Goal: Navigation & Orientation: Find specific page/section

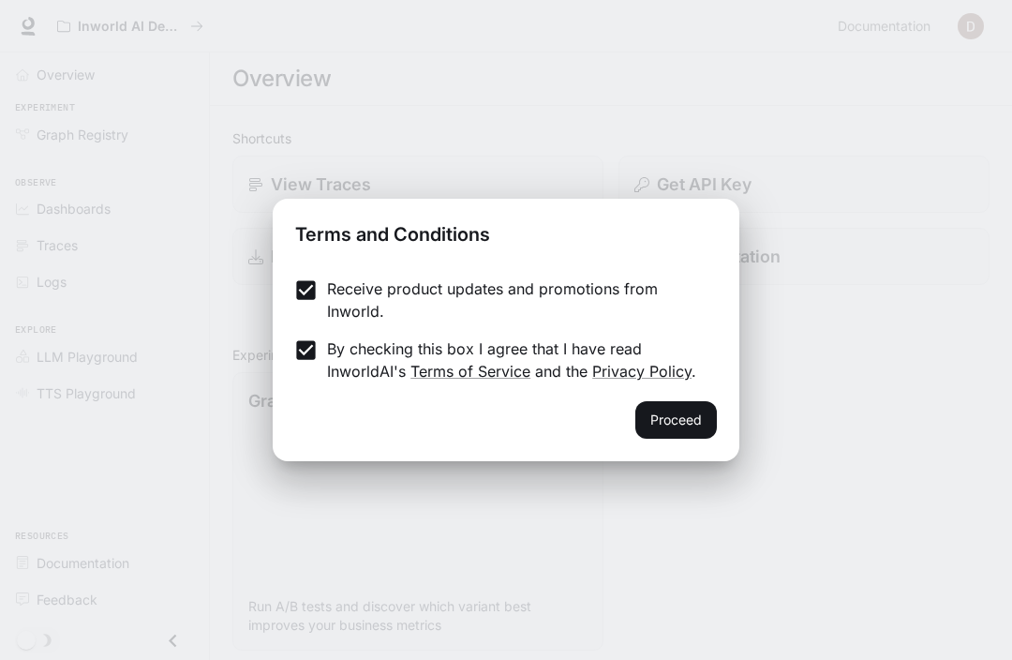
click at [679, 425] on button "Proceed" at bounding box center [676, 419] width 82 height 37
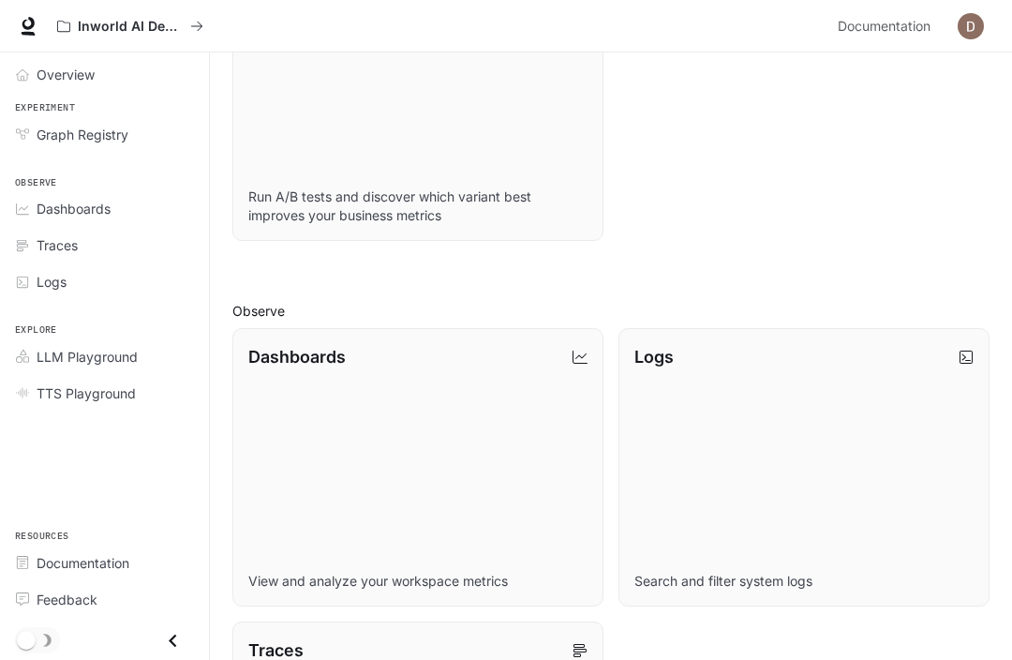
scroll to position [409, 0]
click at [918, 21] on span "Documentation" at bounding box center [884, 26] width 93 height 23
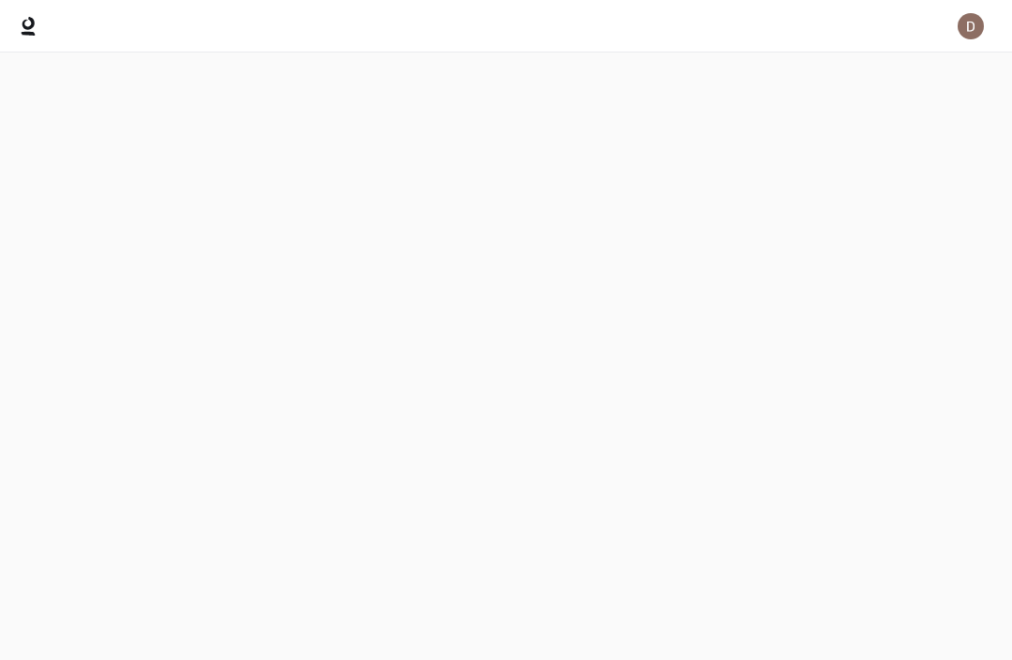
scroll to position [62, 0]
click at [188, 28] on div "Inworld AI Demos" at bounding box center [123, 27] width 133 height 16
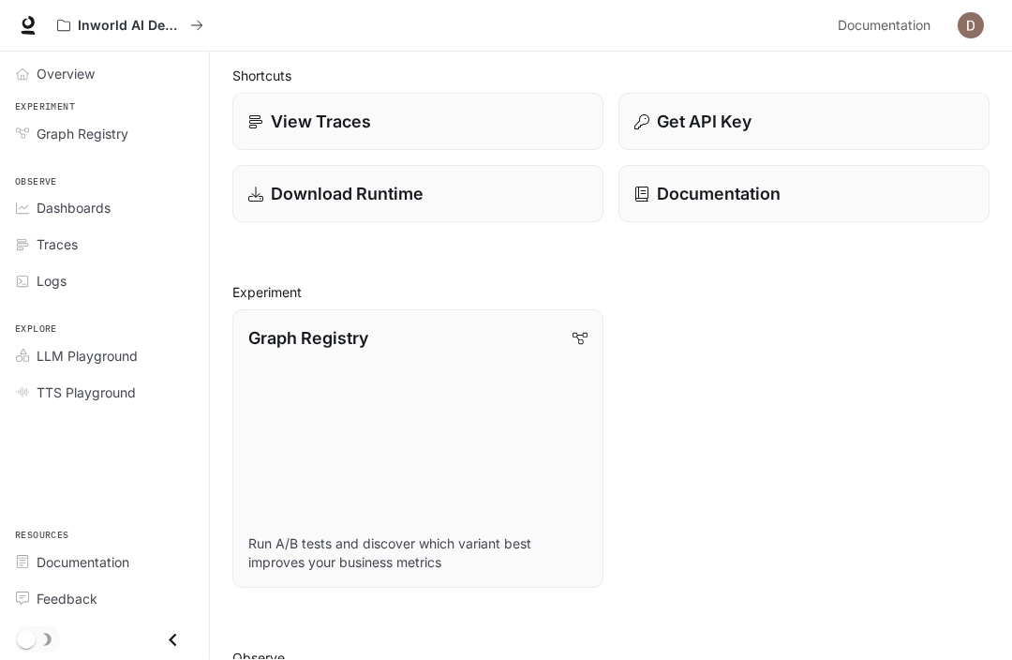
scroll to position [63, 0]
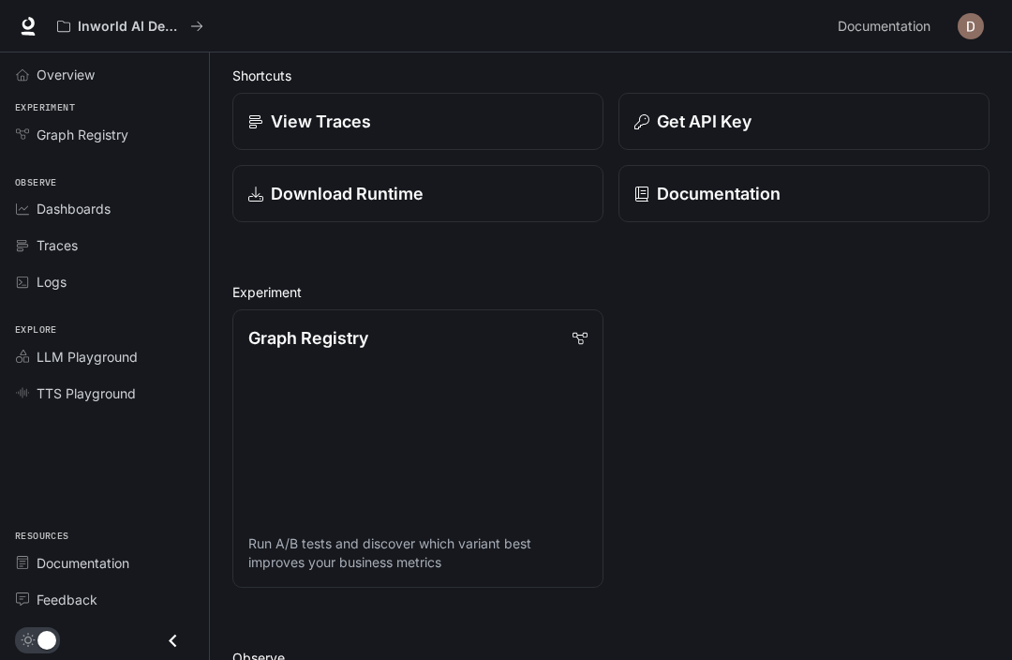
click at [42, 75] on span "Overview" at bounding box center [66, 75] width 58 height 20
